Goal: Complete Application Form: Complete application form

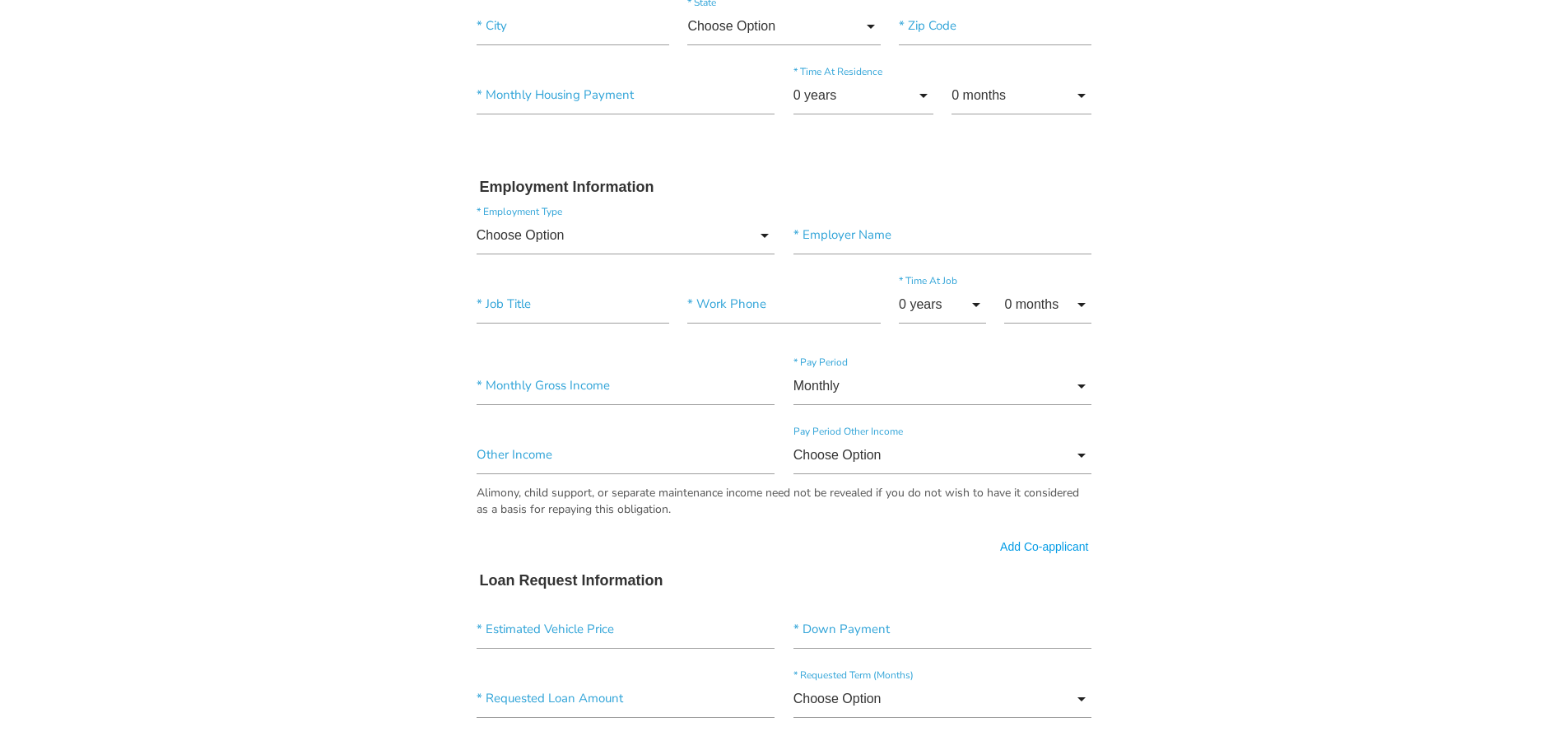
scroll to position [684, 0]
